Goal: Task Accomplishment & Management: Manage account settings

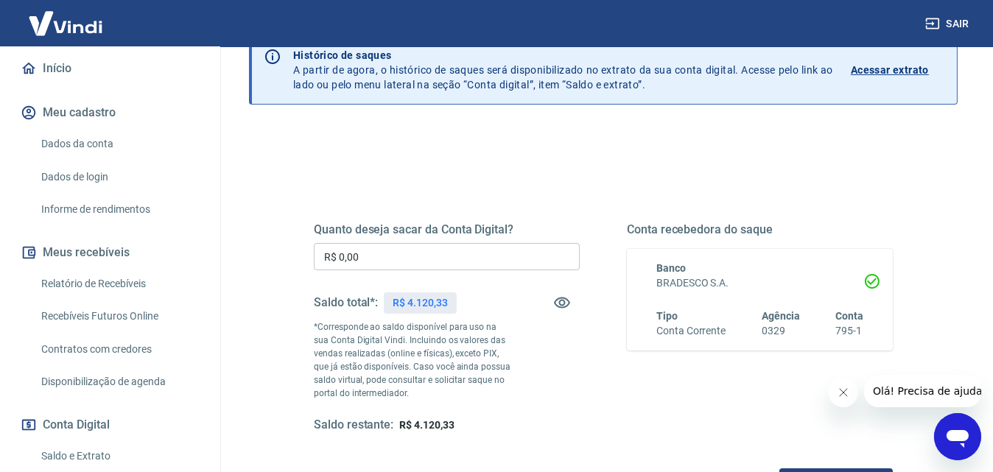
scroll to position [221, 0]
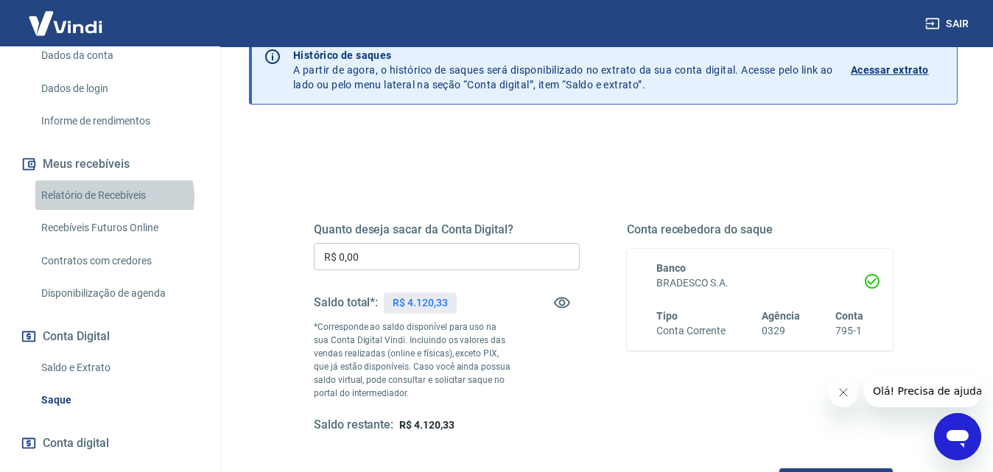
click at [112, 211] on link "Relatório de Recebíveis" at bounding box center [118, 196] width 167 height 30
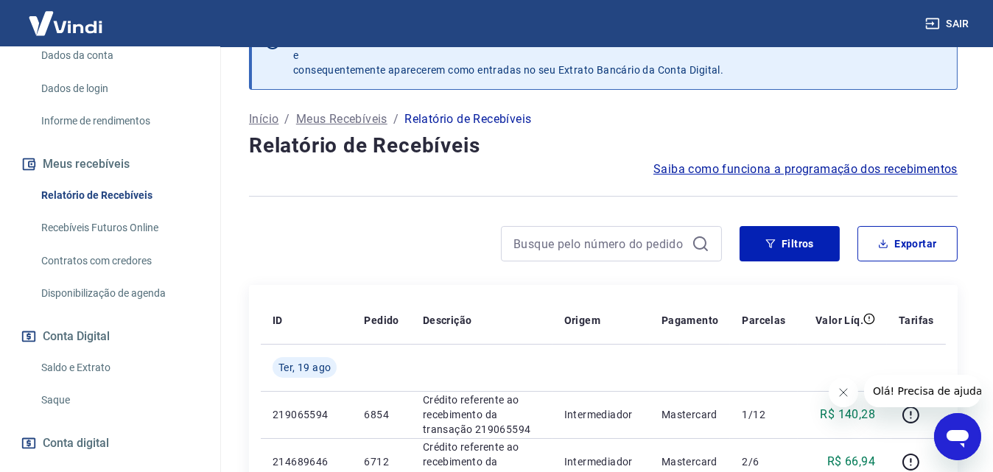
scroll to position [74, 0]
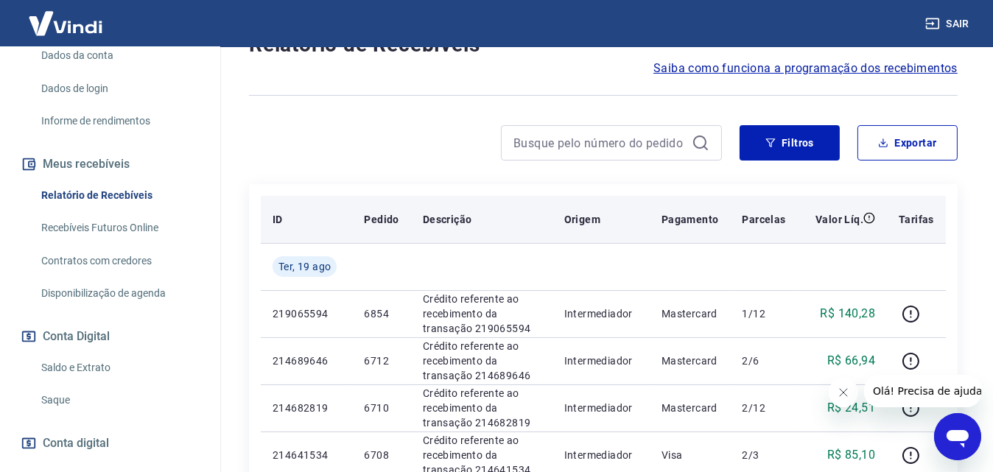
scroll to position [221, 0]
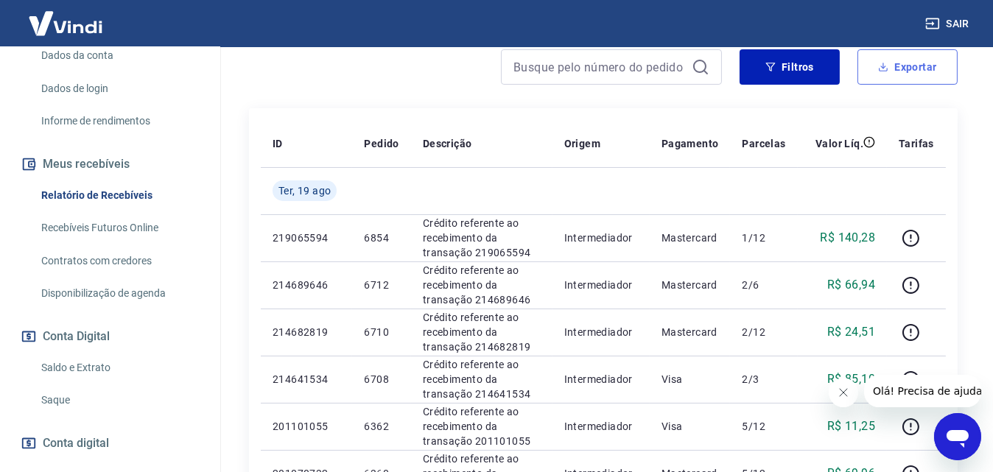
click at [903, 74] on button "Exportar" at bounding box center [908, 66] width 100 height 35
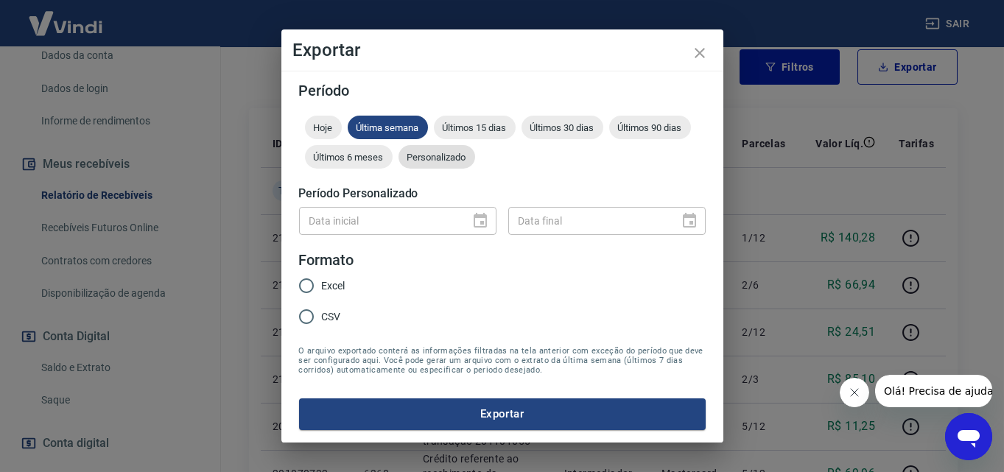
click at [461, 155] on span "Personalizado" at bounding box center [437, 157] width 77 height 11
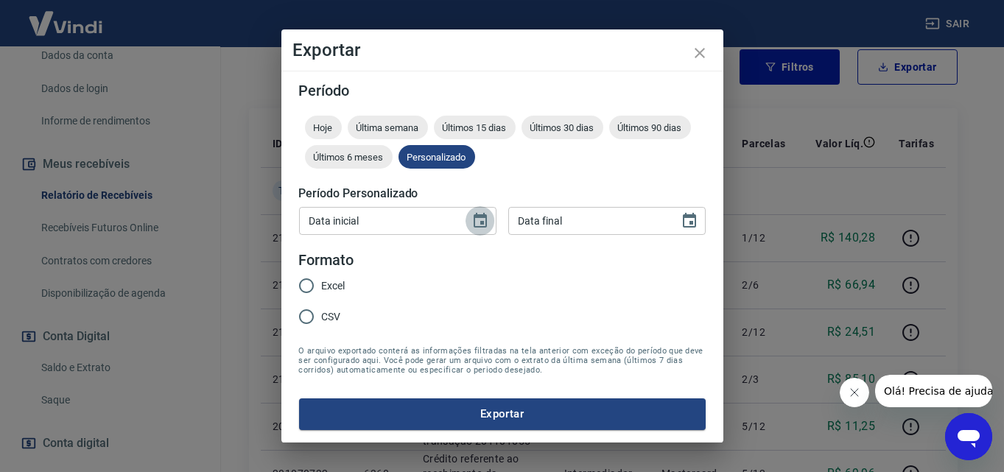
click at [475, 217] on icon "Choose date" at bounding box center [480, 220] width 13 height 15
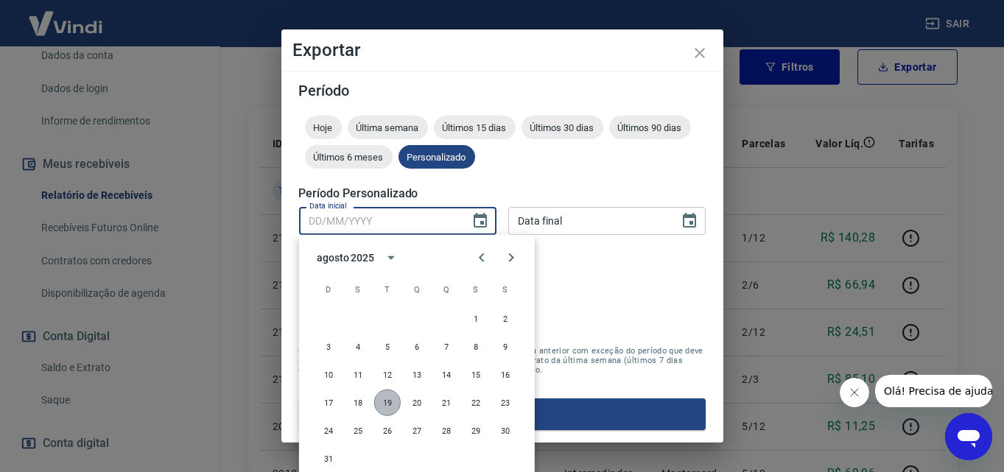
click at [389, 399] on button "19" at bounding box center [387, 403] width 27 height 27
type input "19/08/2025"
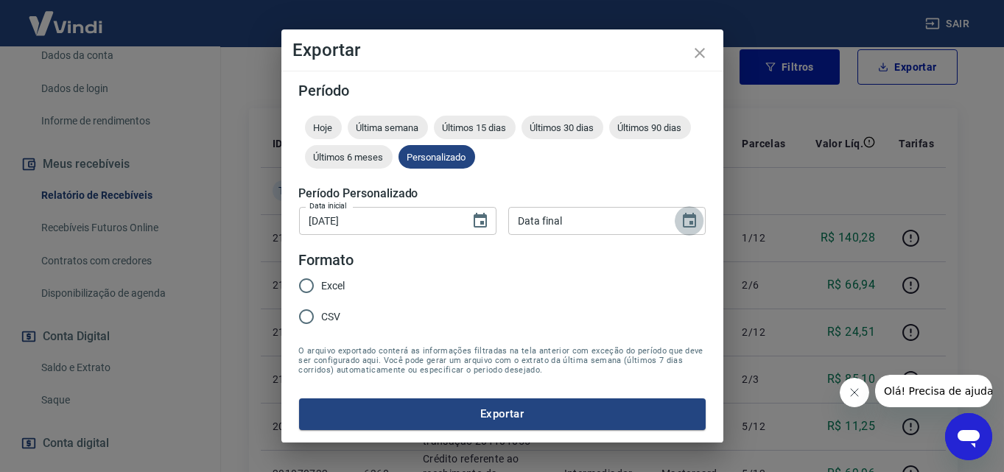
click at [689, 223] on icon "Choose date" at bounding box center [689, 220] width 13 height 15
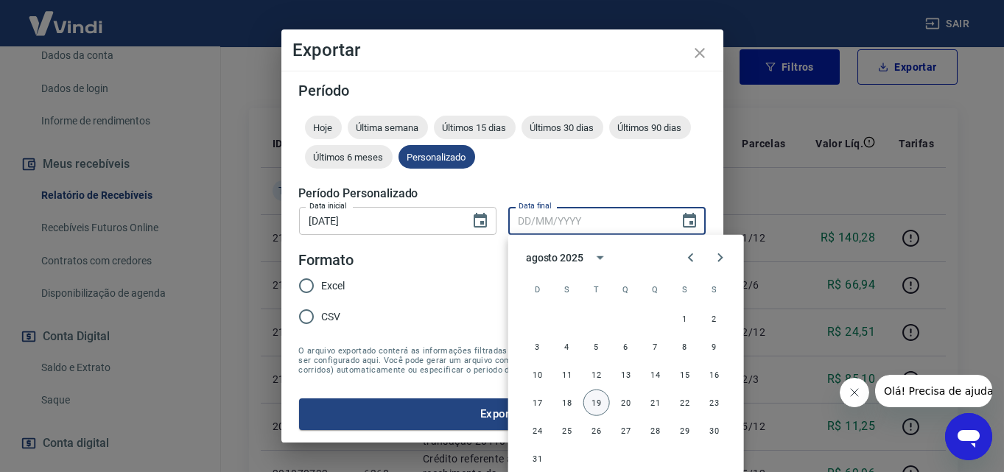
click at [594, 399] on button "19" at bounding box center [597, 403] width 27 height 27
type input "19/08/2025"
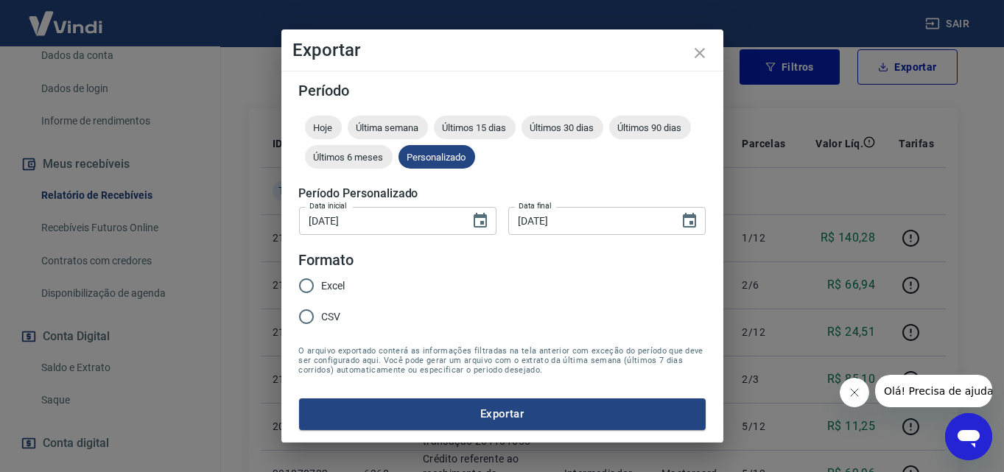
click at [309, 288] on input "Excel" at bounding box center [306, 285] width 31 height 31
radio input "true"
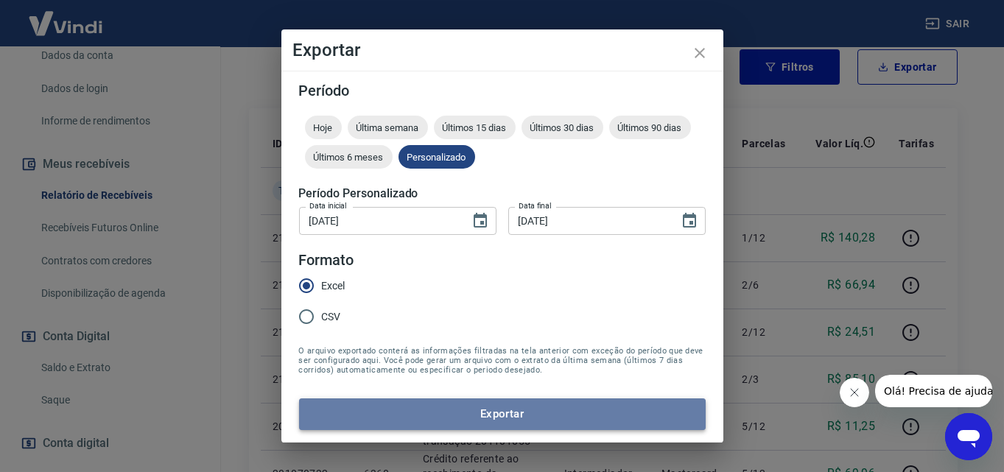
click at [482, 407] on button "Exportar" at bounding box center [502, 414] width 407 height 31
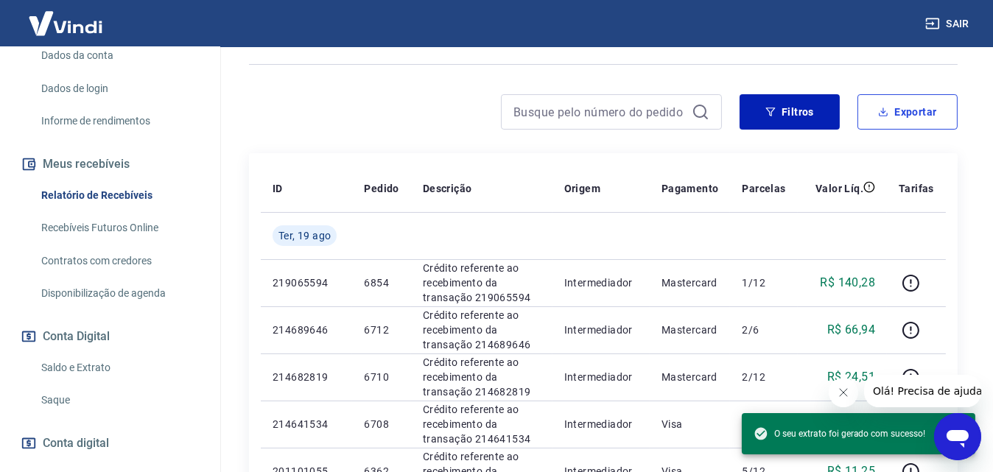
scroll to position [0, 0]
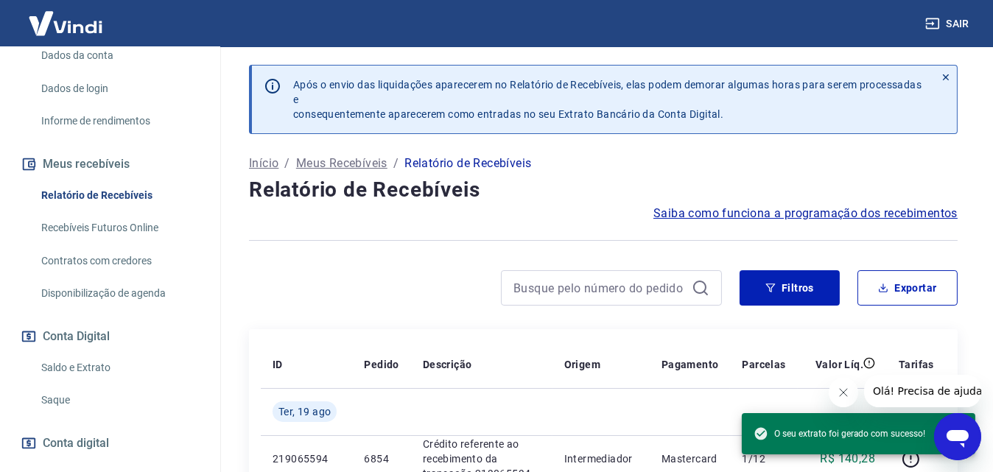
click at [63, 416] on link "Saque" at bounding box center [118, 400] width 167 height 30
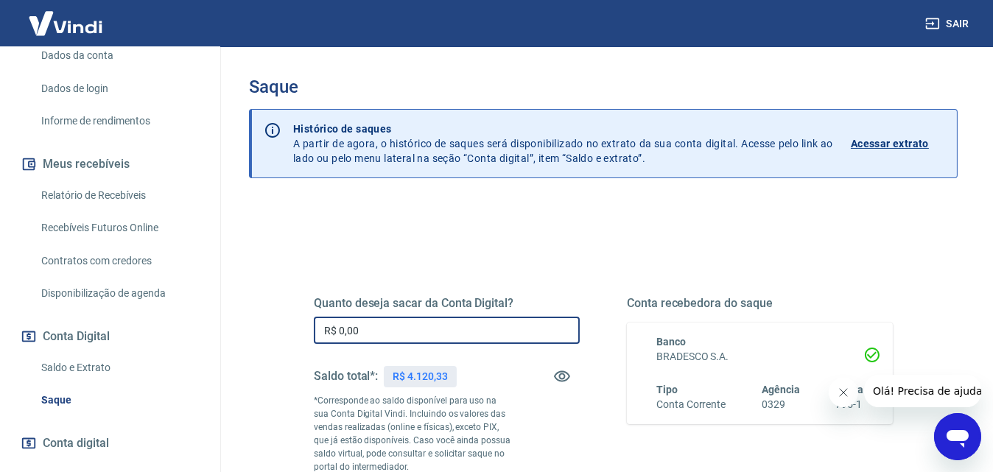
click at [438, 339] on input "R$ 0,00" at bounding box center [447, 330] width 266 height 27
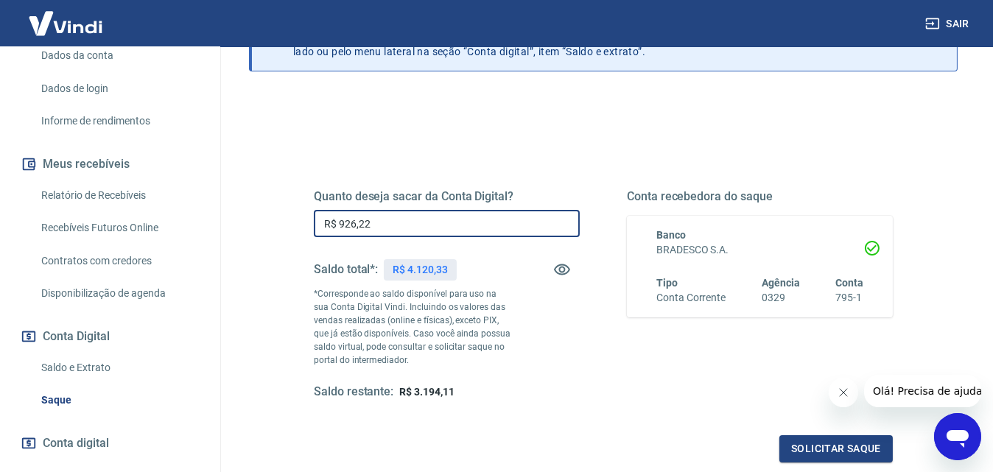
scroll to position [221, 0]
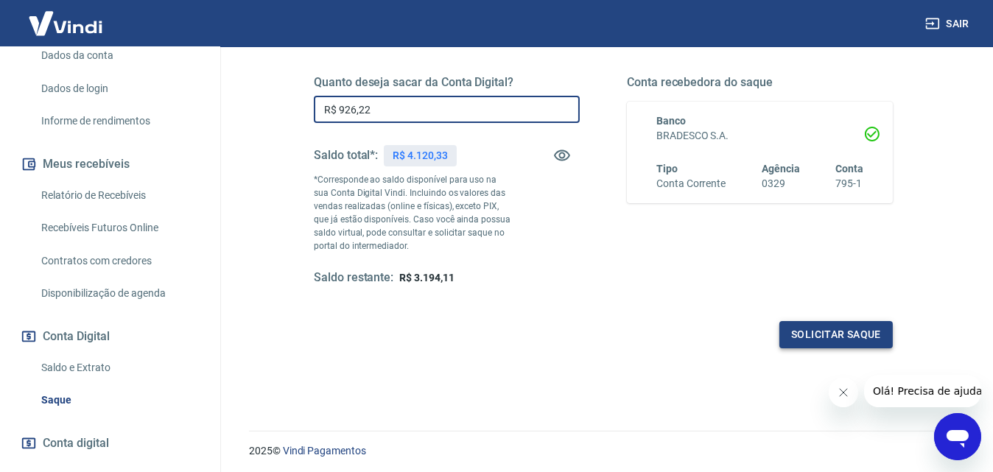
type input "R$ 926,22"
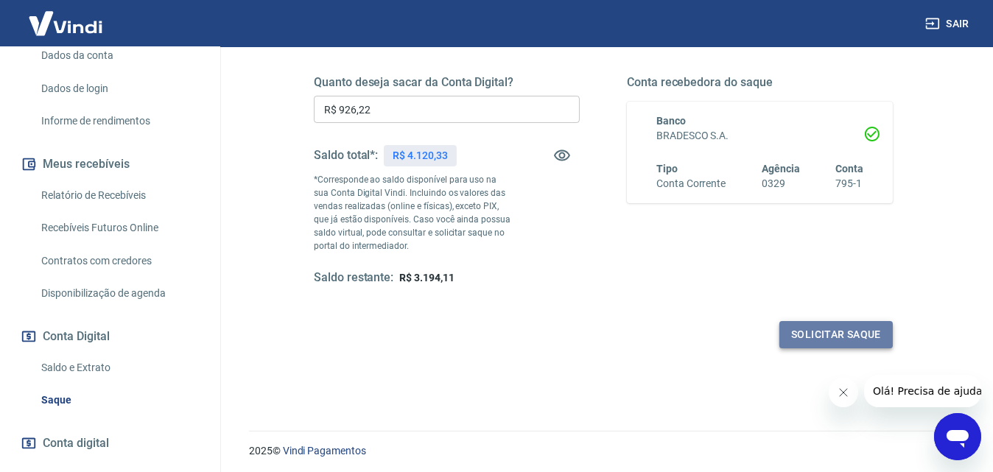
click at [837, 332] on button "Solicitar saque" at bounding box center [836, 334] width 113 height 27
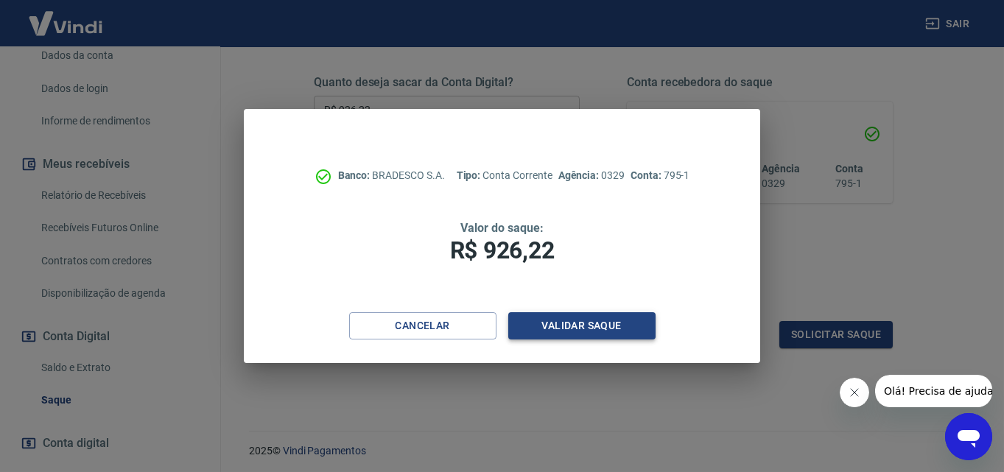
click at [573, 323] on button "Validar saque" at bounding box center [581, 325] width 147 height 27
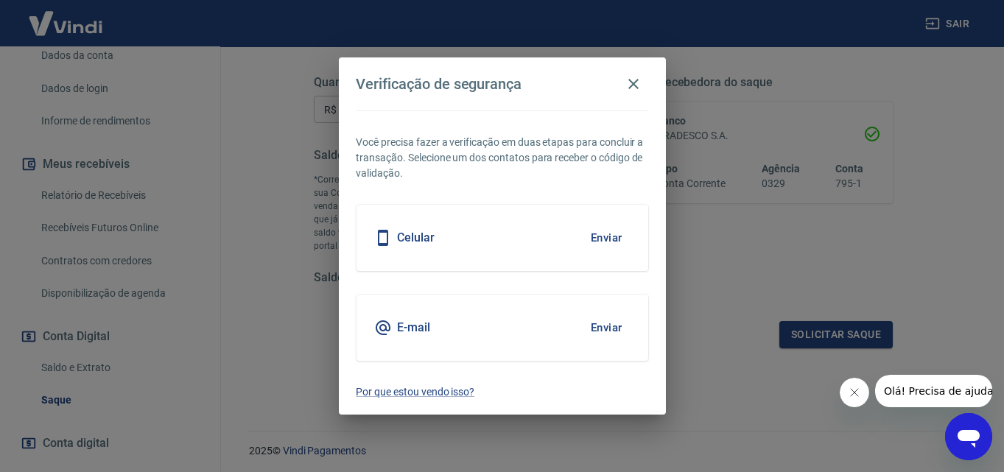
click at [612, 237] on button "Enviar" at bounding box center [607, 238] width 48 height 31
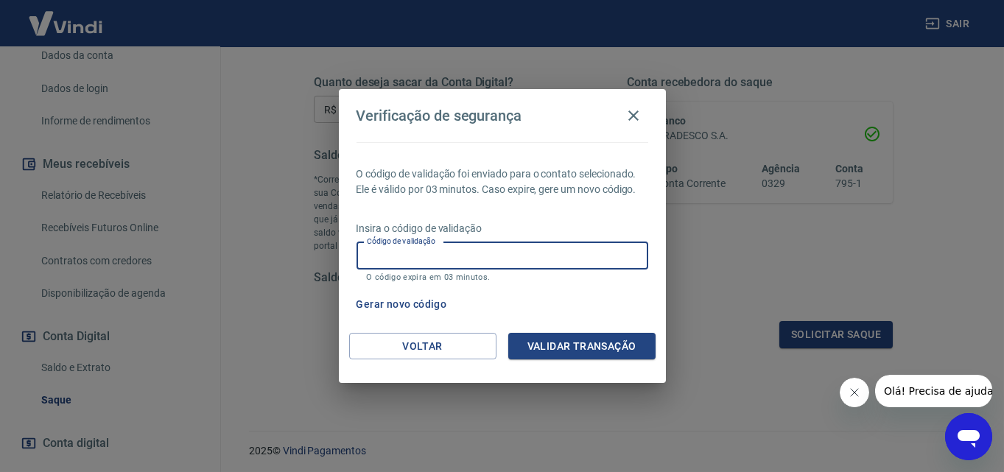
click at [581, 260] on input "Código de validação" at bounding box center [503, 255] width 292 height 27
type input "176677"
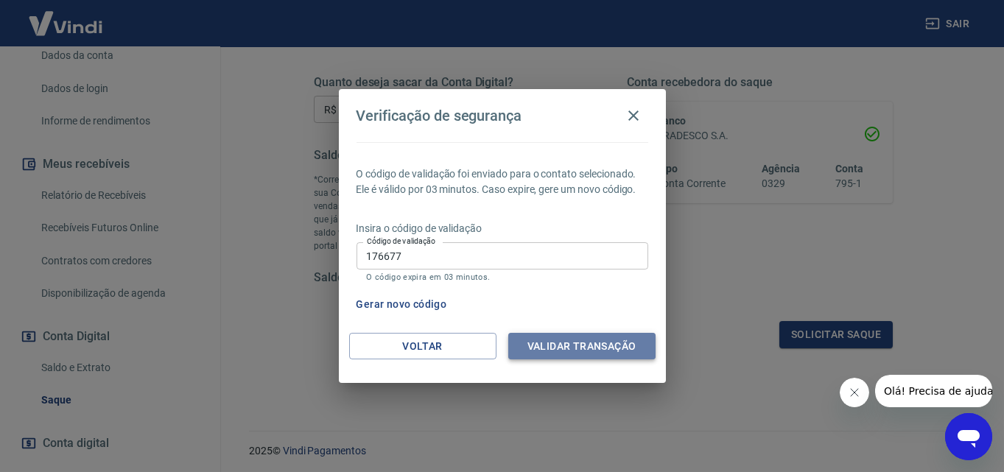
click at [607, 344] on button "Validar transação" at bounding box center [581, 346] width 147 height 27
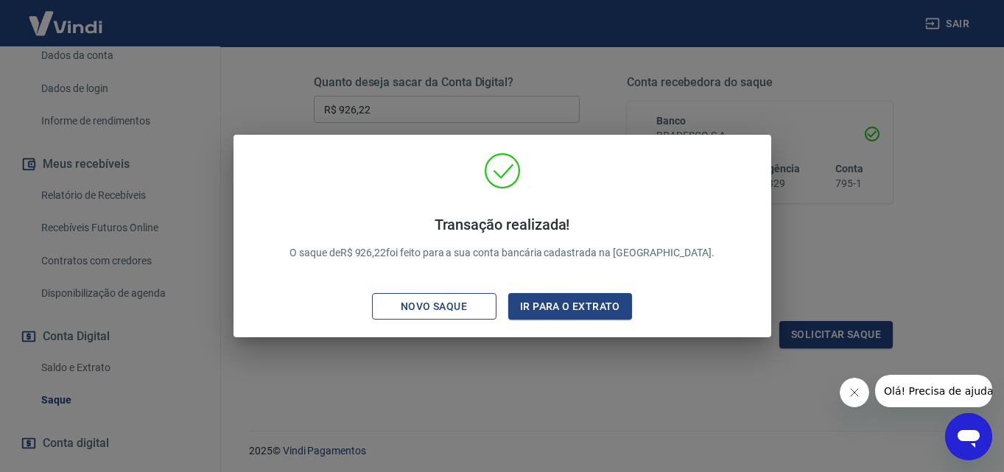
click at [448, 308] on div "Novo saque" at bounding box center [434, 307] width 102 height 18
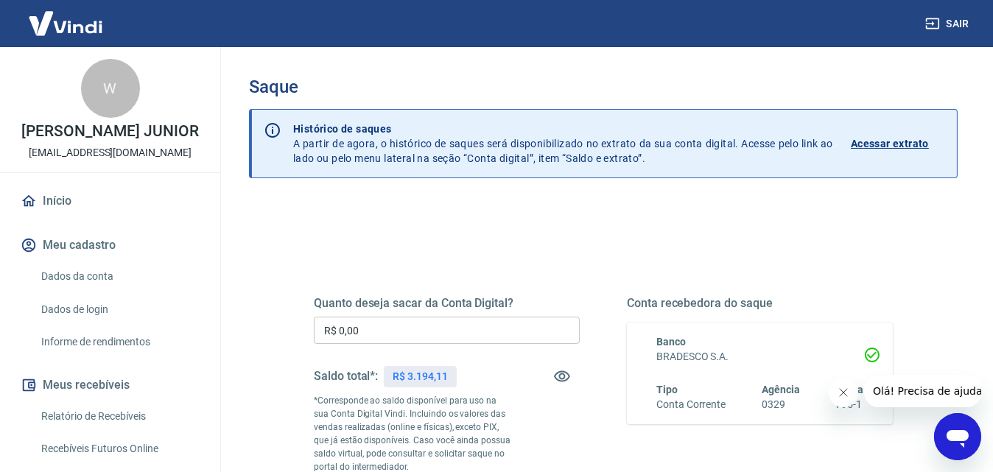
click at [446, 321] on input "R$ 0,00" at bounding box center [447, 330] width 266 height 27
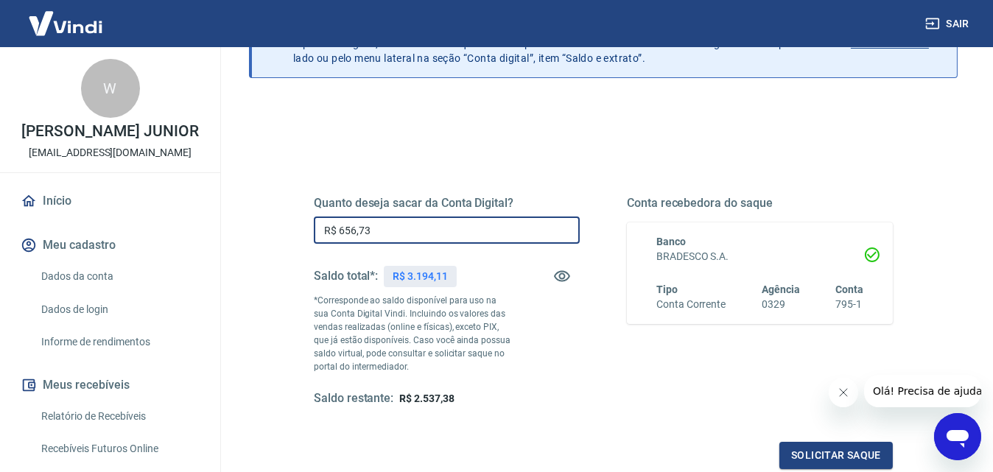
scroll to position [267, 0]
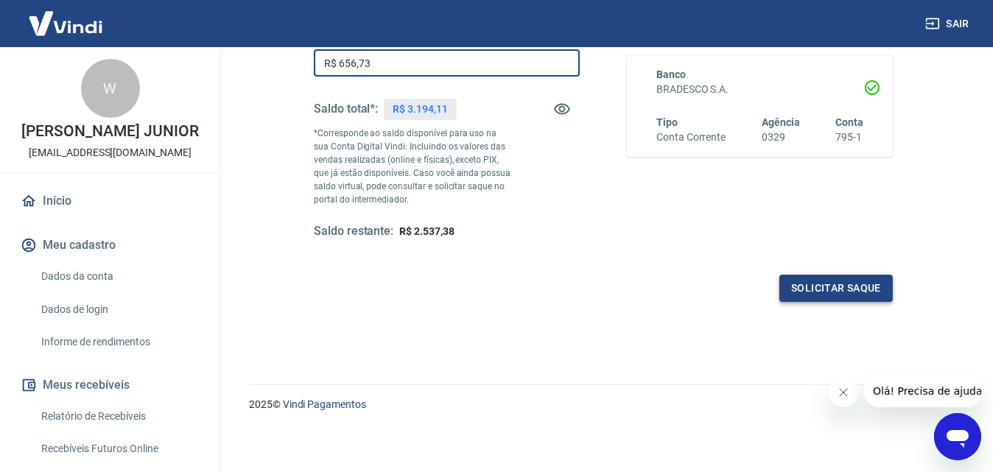
type input "R$ 656,73"
click at [873, 291] on button "Solicitar saque" at bounding box center [836, 288] width 113 height 27
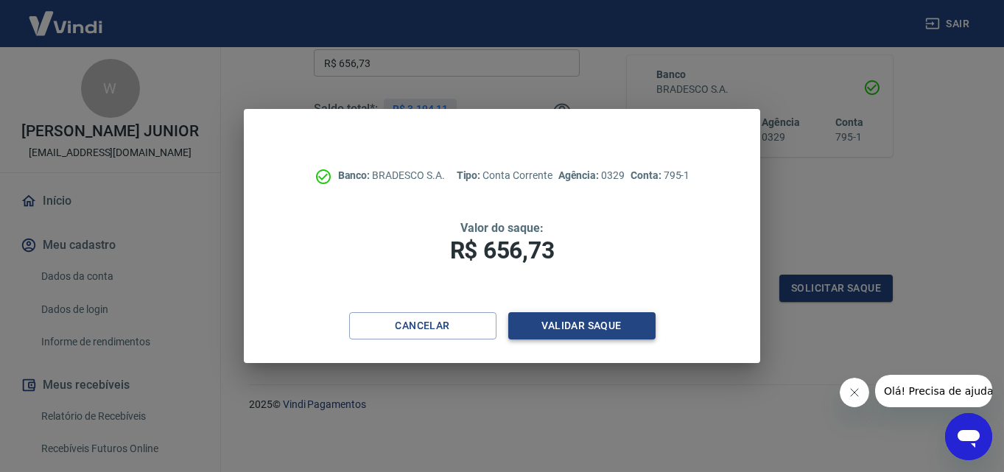
click at [575, 327] on button "Validar saque" at bounding box center [581, 325] width 147 height 27
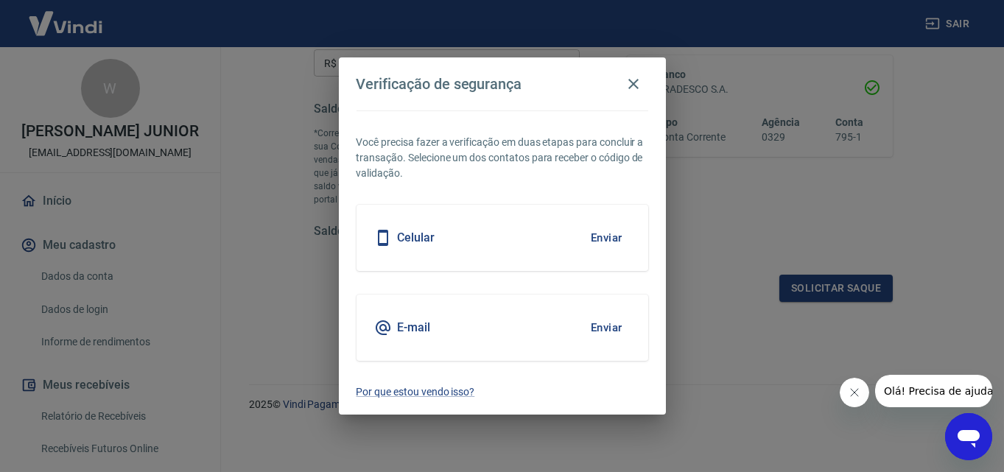
click at [603, 226] on button "Enviar" at bounding box center [607, 238] width 48 height 31
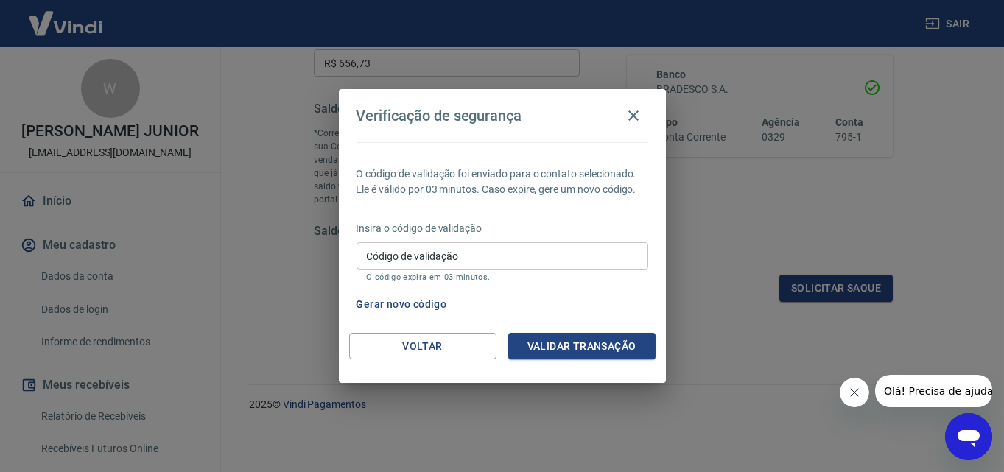
click at [558, 265] on input "Código de validação" at bounding box center [503, 255] width 292 height 27
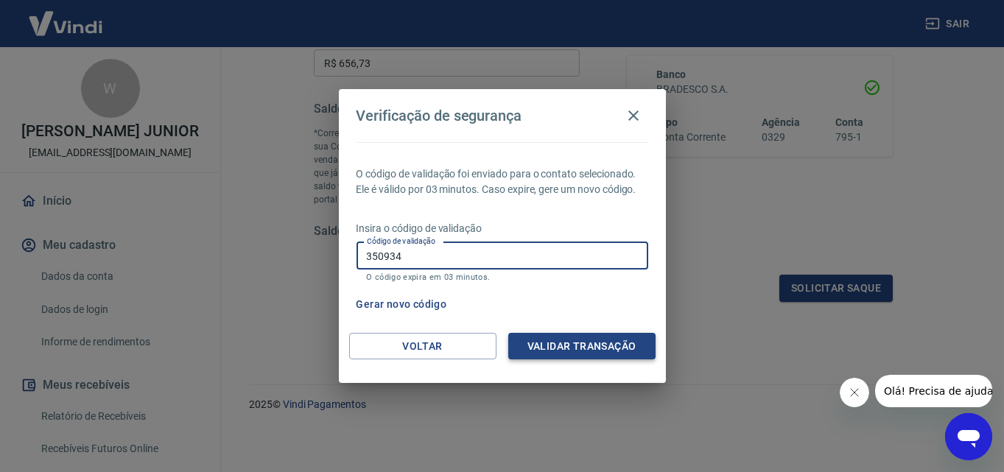
type input "350934"
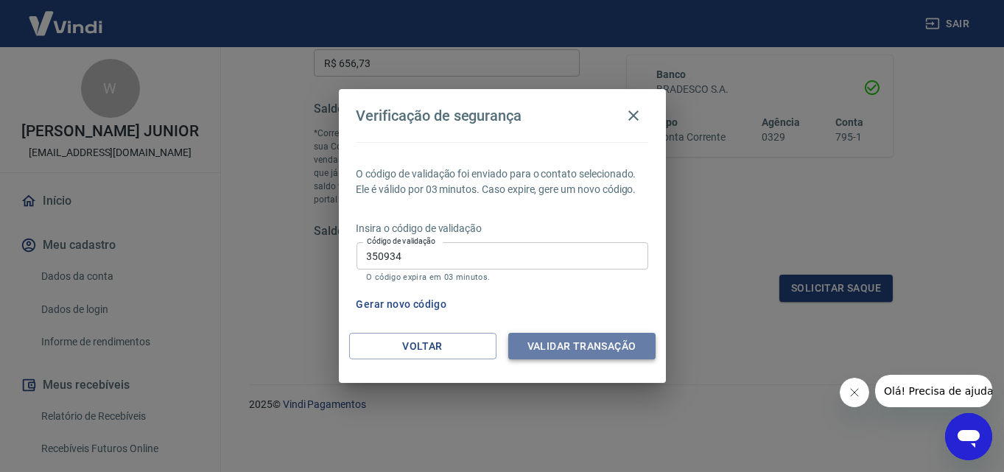
click at [588, 346] on button "Validar transação" at bounding box center [581, 346] width 147 height 27
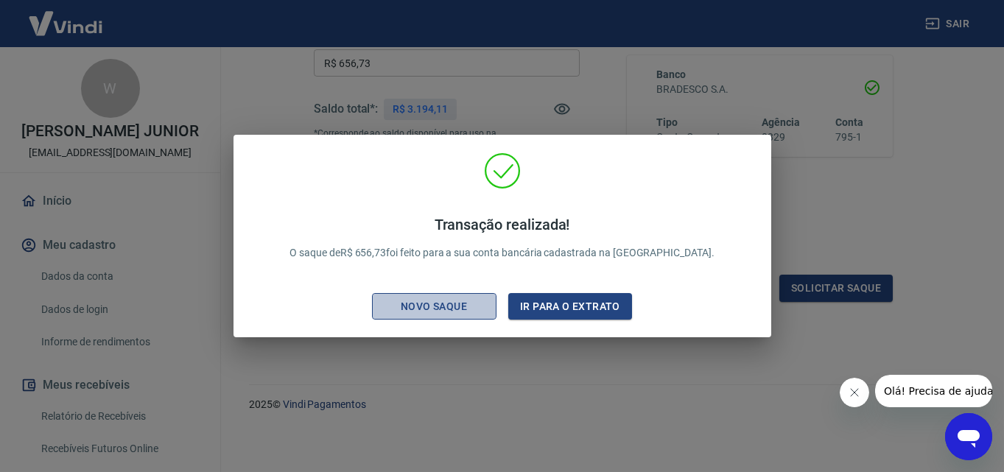
click at [466, 302] on div "Novo saque" at bounding box center [434, 307] width 102 height 18
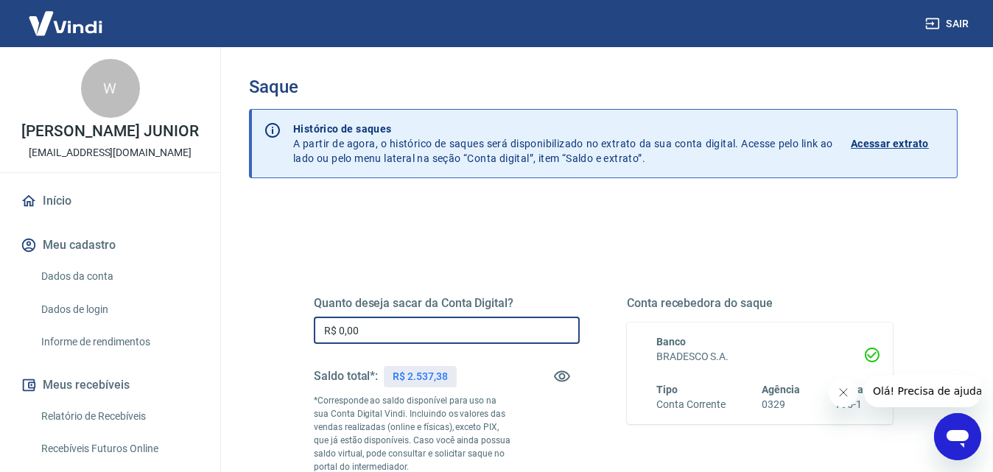
click at [437, 317] on input "R$ 0,00" at bounding box center [447, 330] width 266 height 27
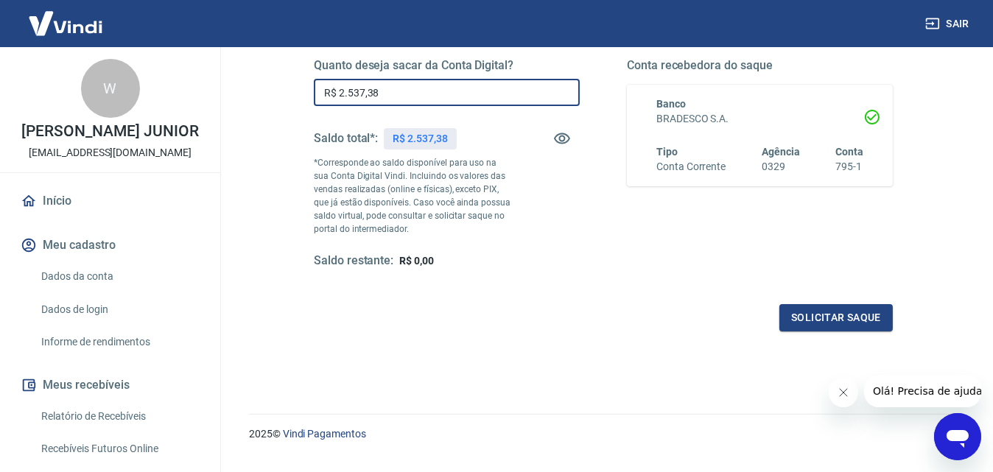
scroll to position [267, 0]
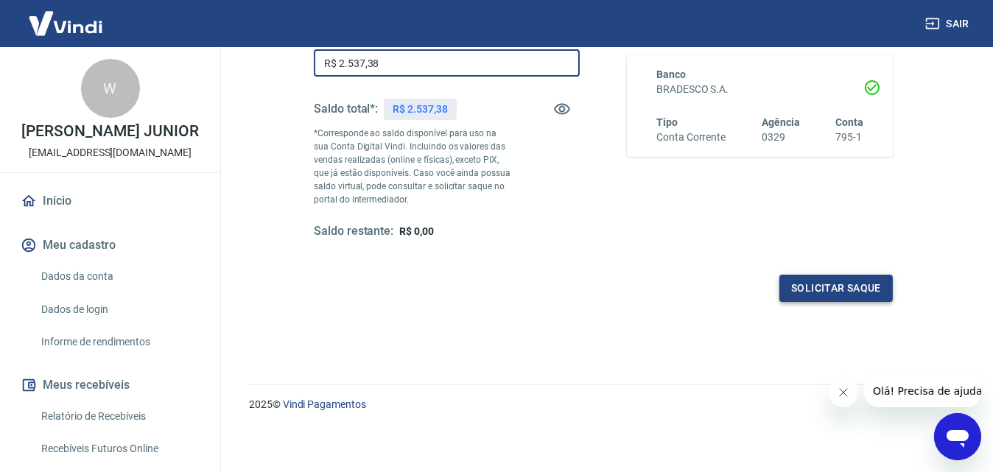
type input "R$ 2.537,38"
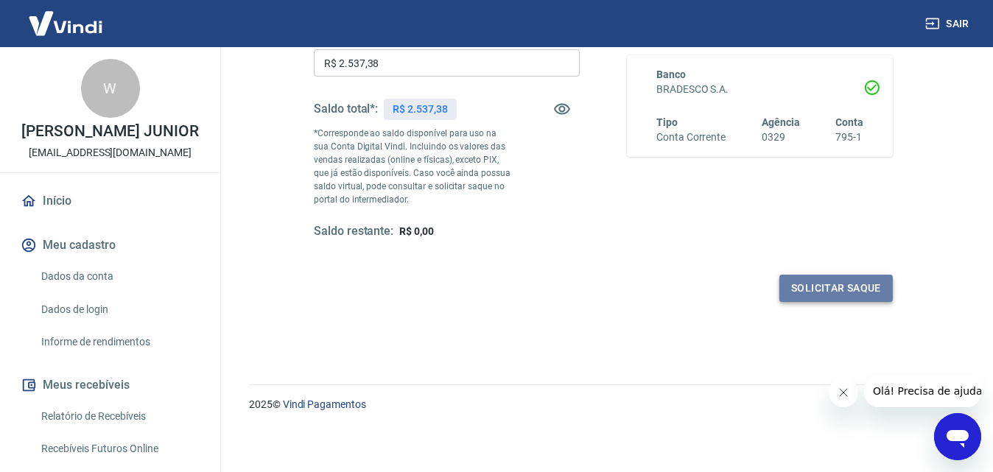
click at [827, 287] on button "Solicitar saque" at bounding box center [836, 288] width 113 height 27
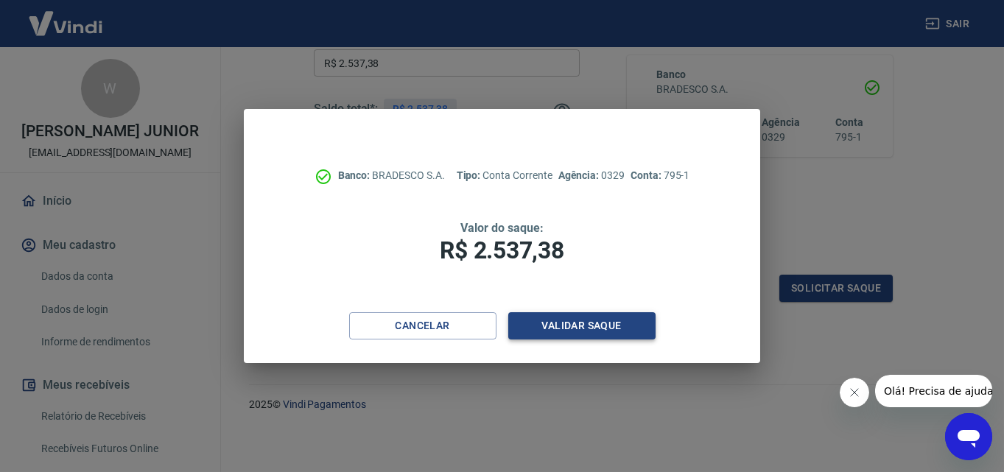
click at [542, 325] on button "Validar saque" at bounding box center [581, 325] width 147 height 27
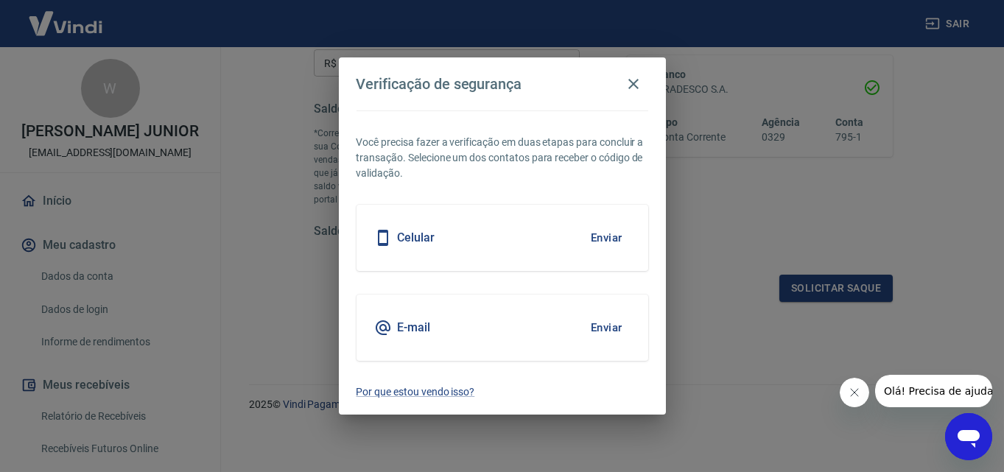
click at [591, 239] on button "Enviar" at bounding box center [607, 238] width 48 height 31
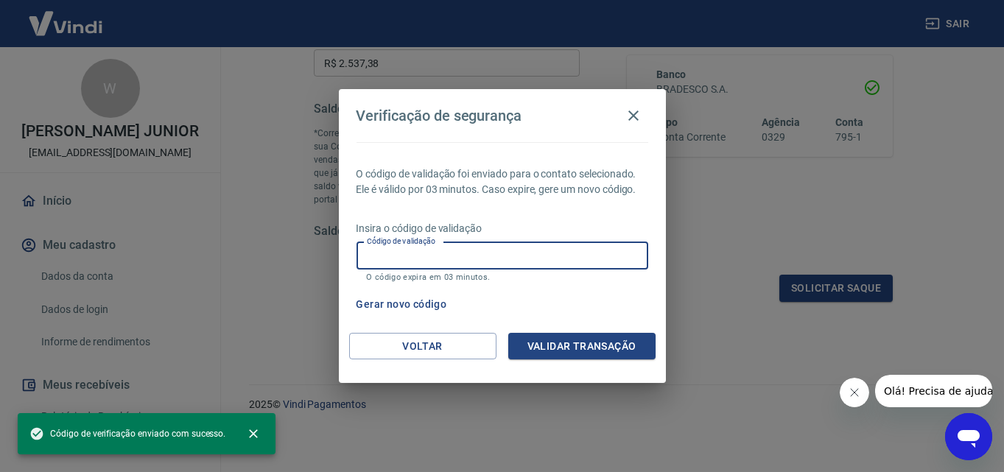
click at [558, 256] on input "Código de validação" at bounding box center [503, 255] width 292 height 27
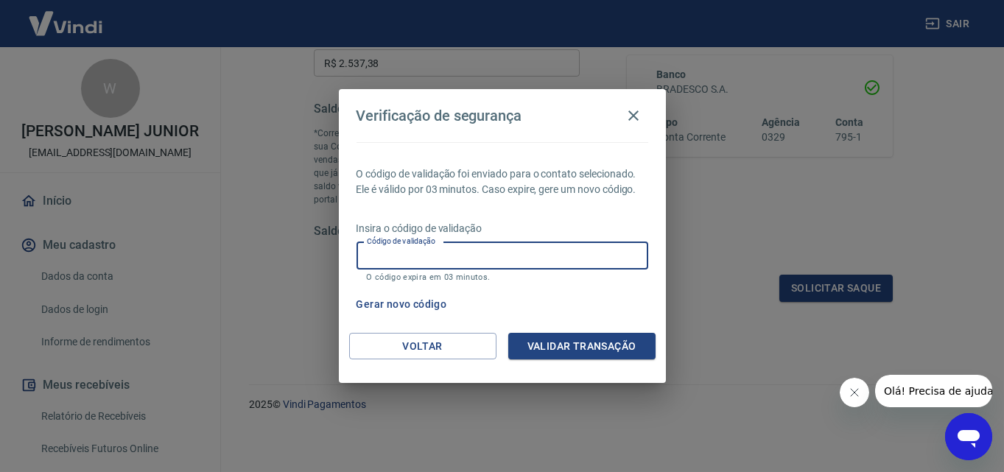
click at [567, 243] on input "Código de validação" at bounding box center [503, 255] width 292 height 27
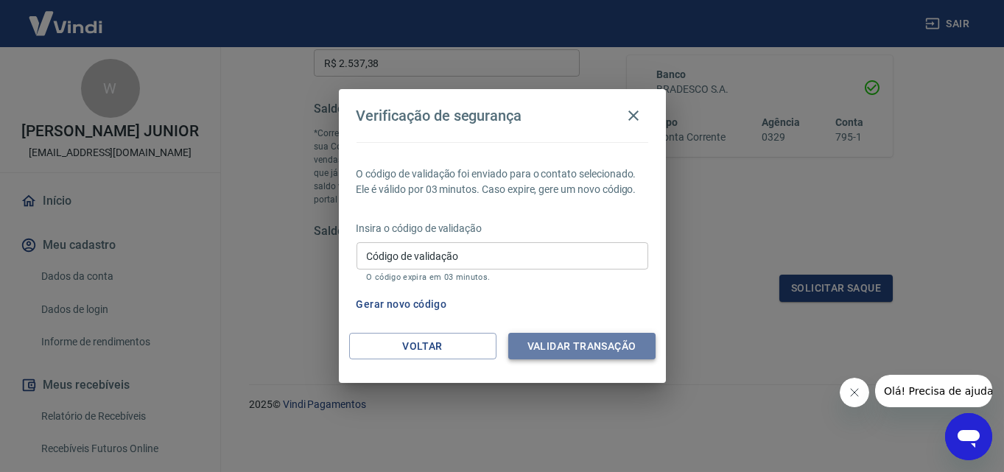
click at [587, 341] on button "Validar transação" at bounding box center [581, 346] width 147 height 27
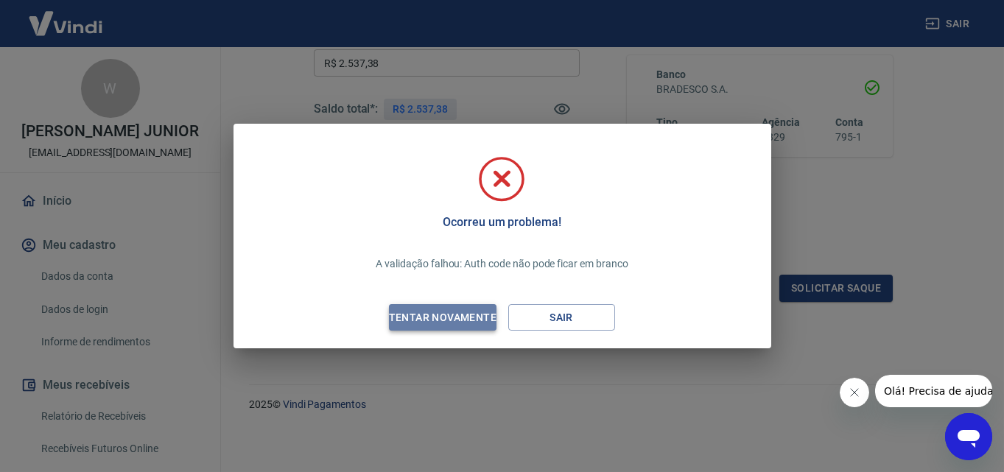
click at [433, 319] on div "Tentar novamente" at bounding box center [442, 318] width 143 height 18
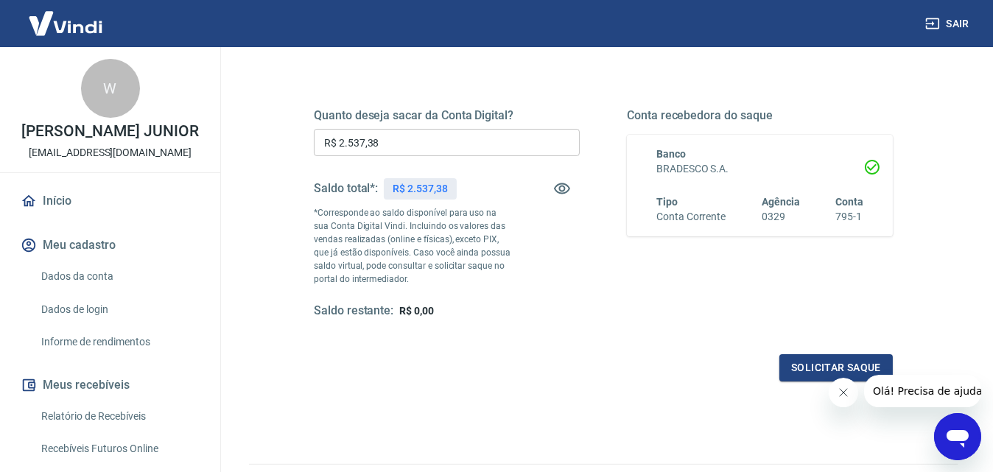
scroll to position [194, 0]
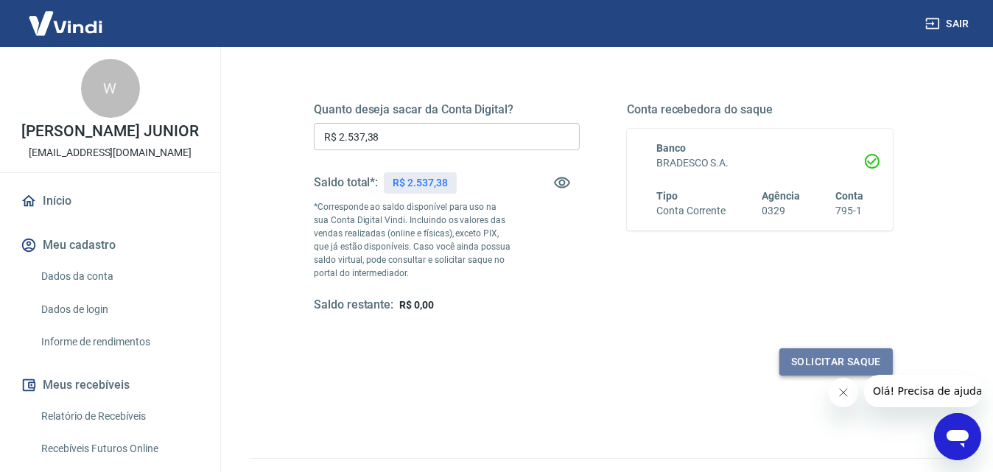
click at [841, 359] on button "Solicitar saque" at bounding box center [836, 362] width 113 height 27
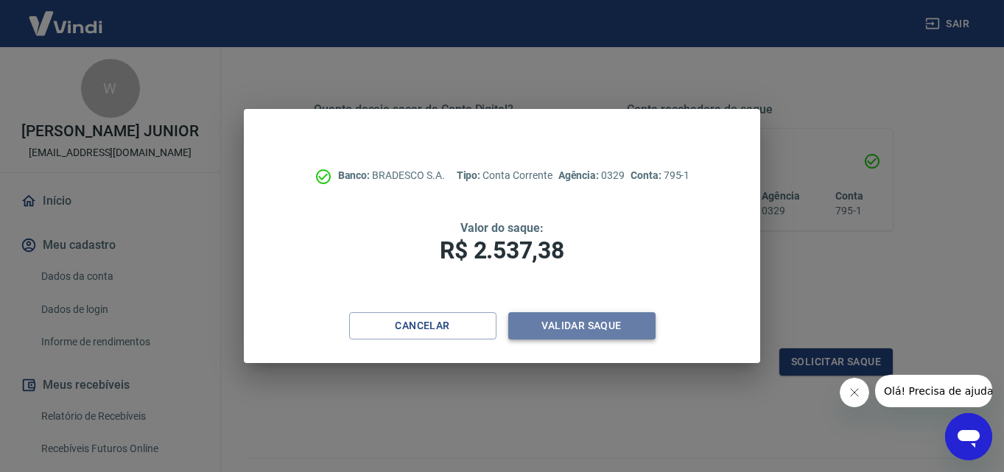
click at [596, 321] on button "Validar saque" at bounding box center [581, 325] width 147 height 27
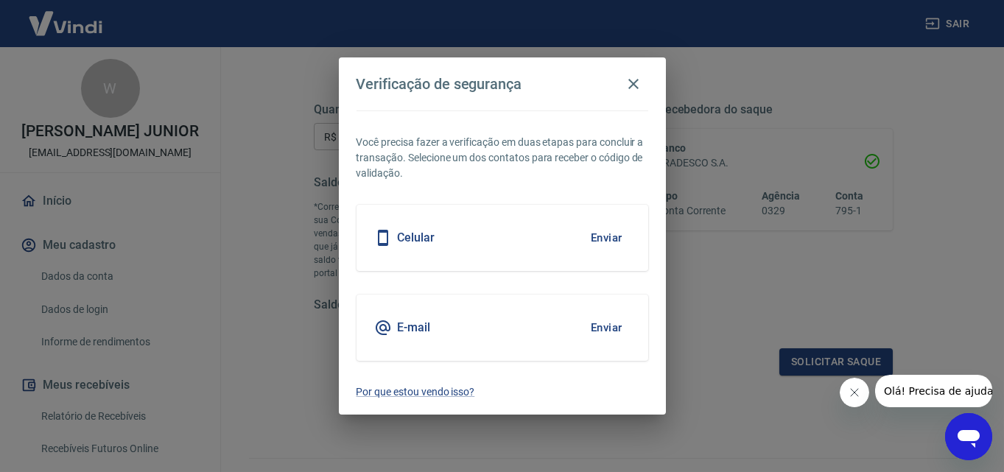
click at [612, 242] on button "Enviar" at bounding box center [607, 238] width 48 height 31
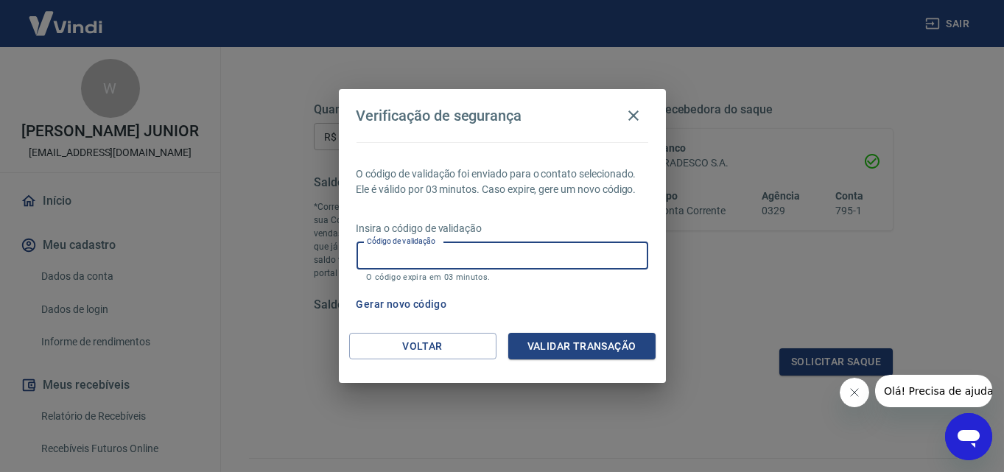
click at [575, 262] on input "Código de validação" at bounding box center [503, 255] width 292 height 27
type input "825059"
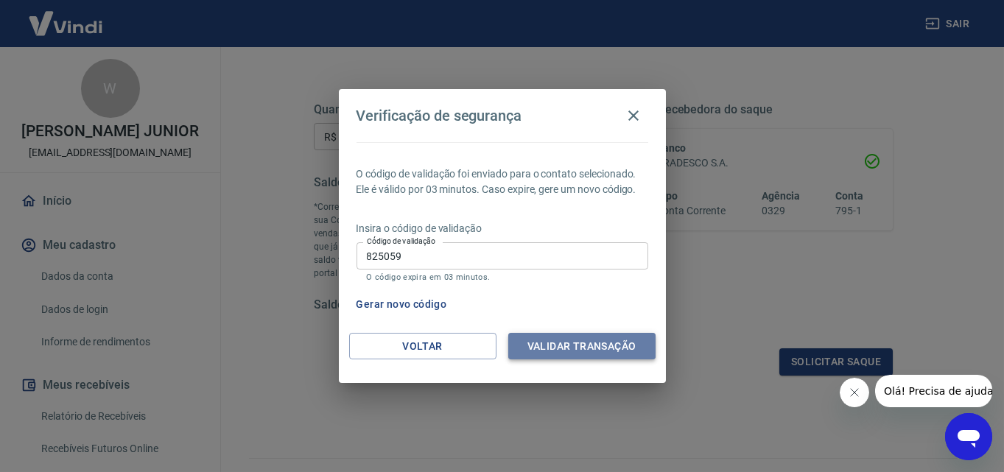
click at [562, 352] on button "Validar transação" at bounding box center [581, 346] width 147 height 27
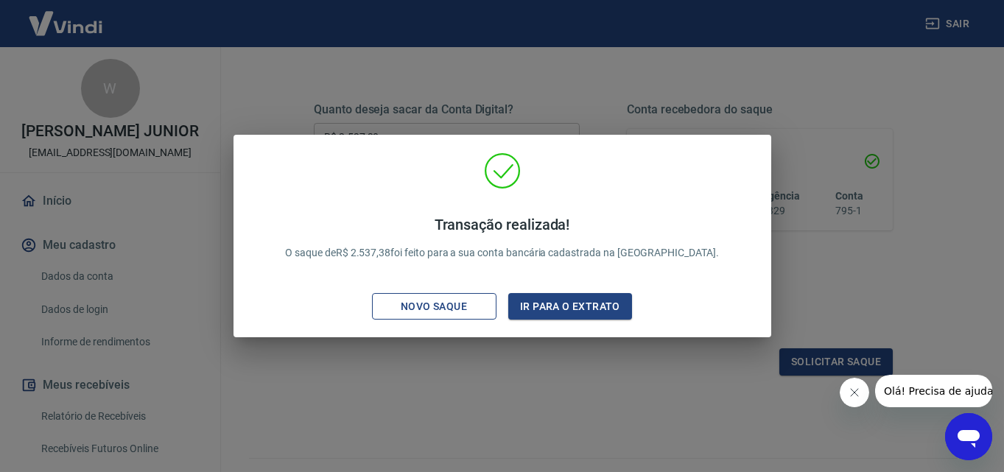
click at [453, 309] on div "Novo saque" at bounding box center [434, 307] width 102 height 18
